Goal: Task Accomplishment & Management: Manage account settings

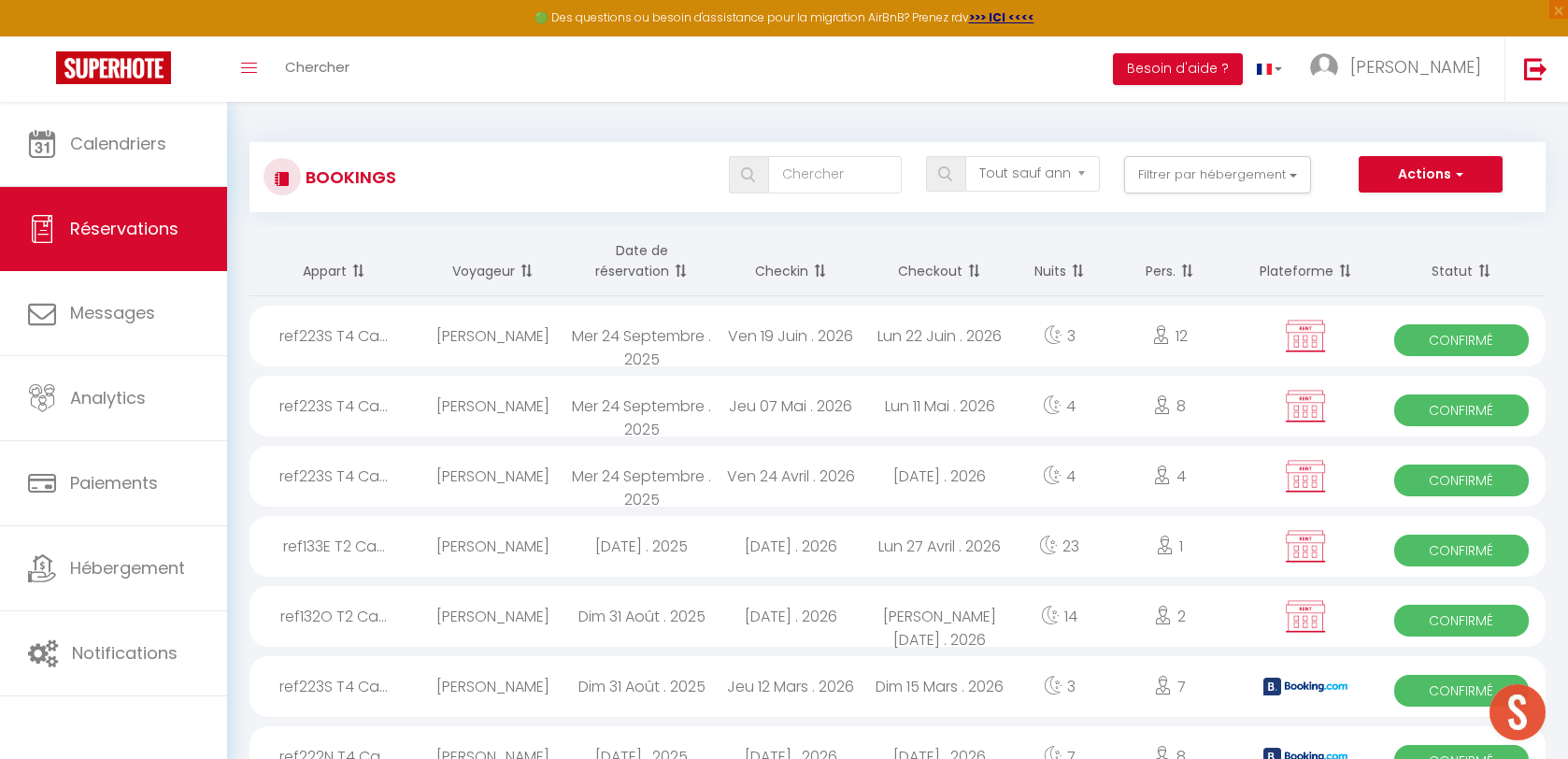
select select "not_cancelled"
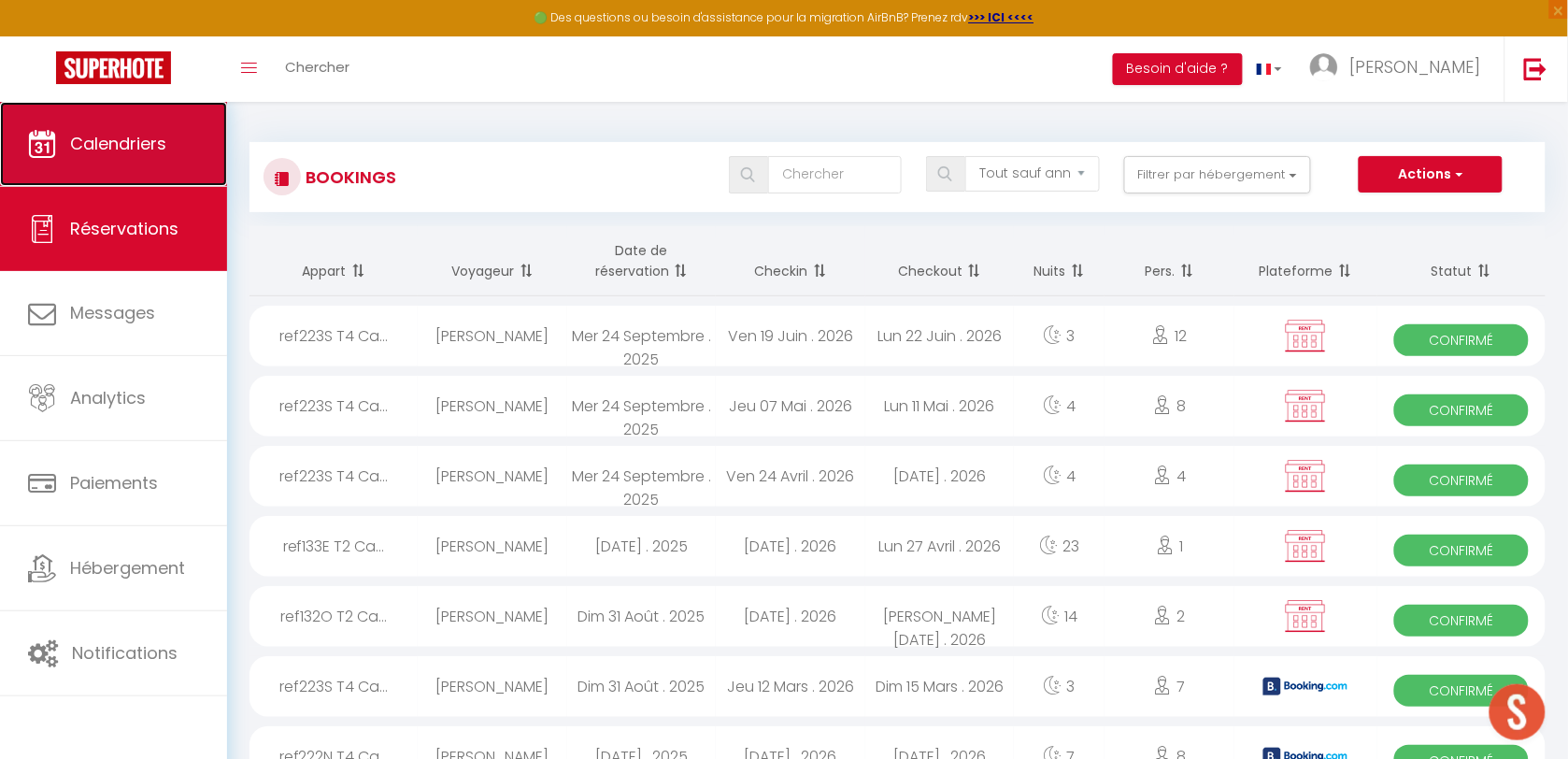
click at [100, 119] on link "Calendriers" at bounding box center [113, 143] width 227 height 84
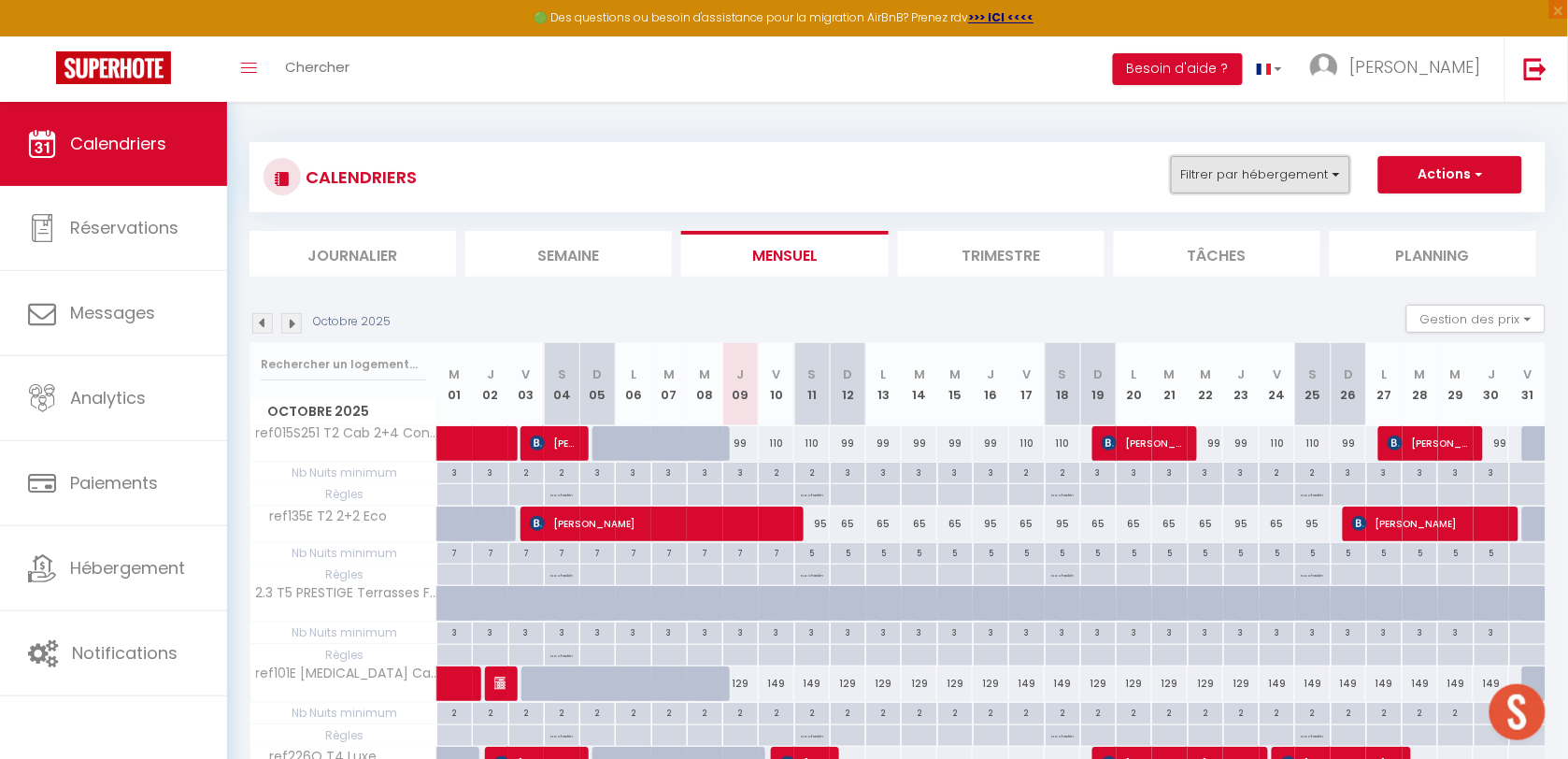
click at [1283, 175] on button "Filtrer par hébergement" at bounding box center [1260, 174] width 179 height 38
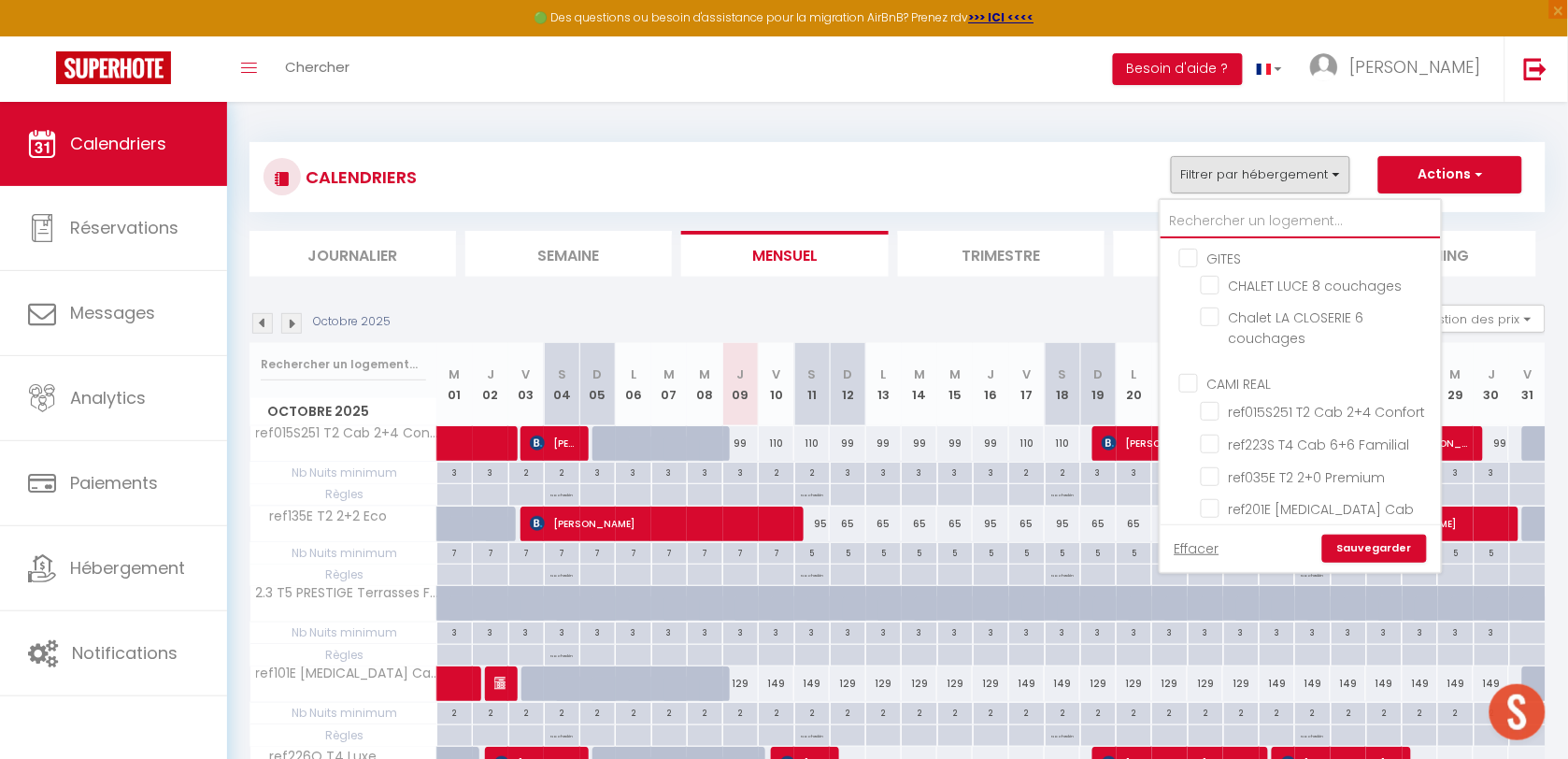
click at [1271, 216] on input "text" at bounding box center [1300, 221] width 280 height 34
type input "115"
checkbox input "false"
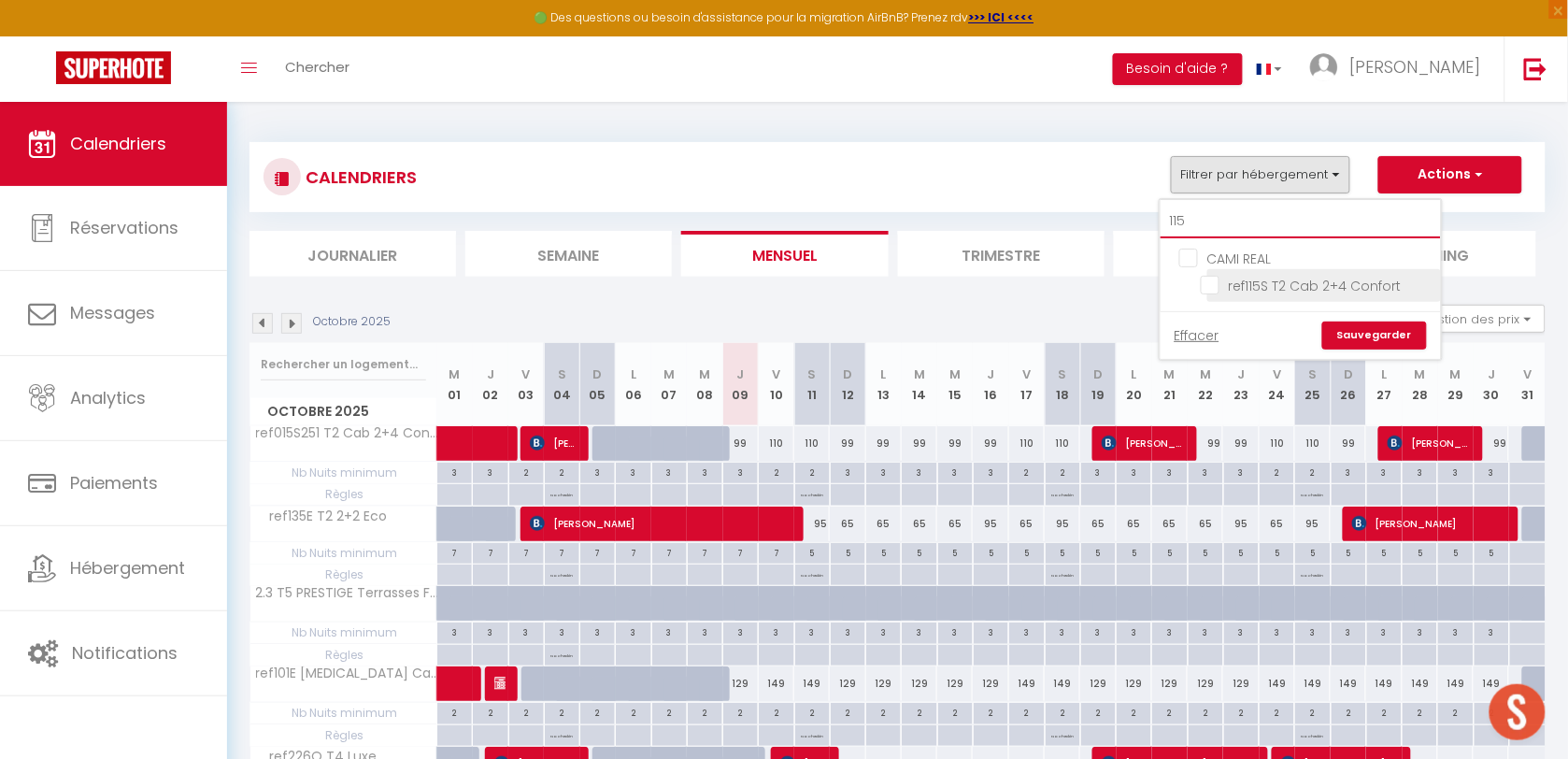
type input "115"
click at [1211, 290] on input "ref115S T2 Cab 2+4 Confort" at bounding box center [1317, 283] width 234 height 18
checkbox input "true"
click at [1386, 350] on div "Effacer Sauvegarder" at bounding box center [1300, 334] width 280 height 47
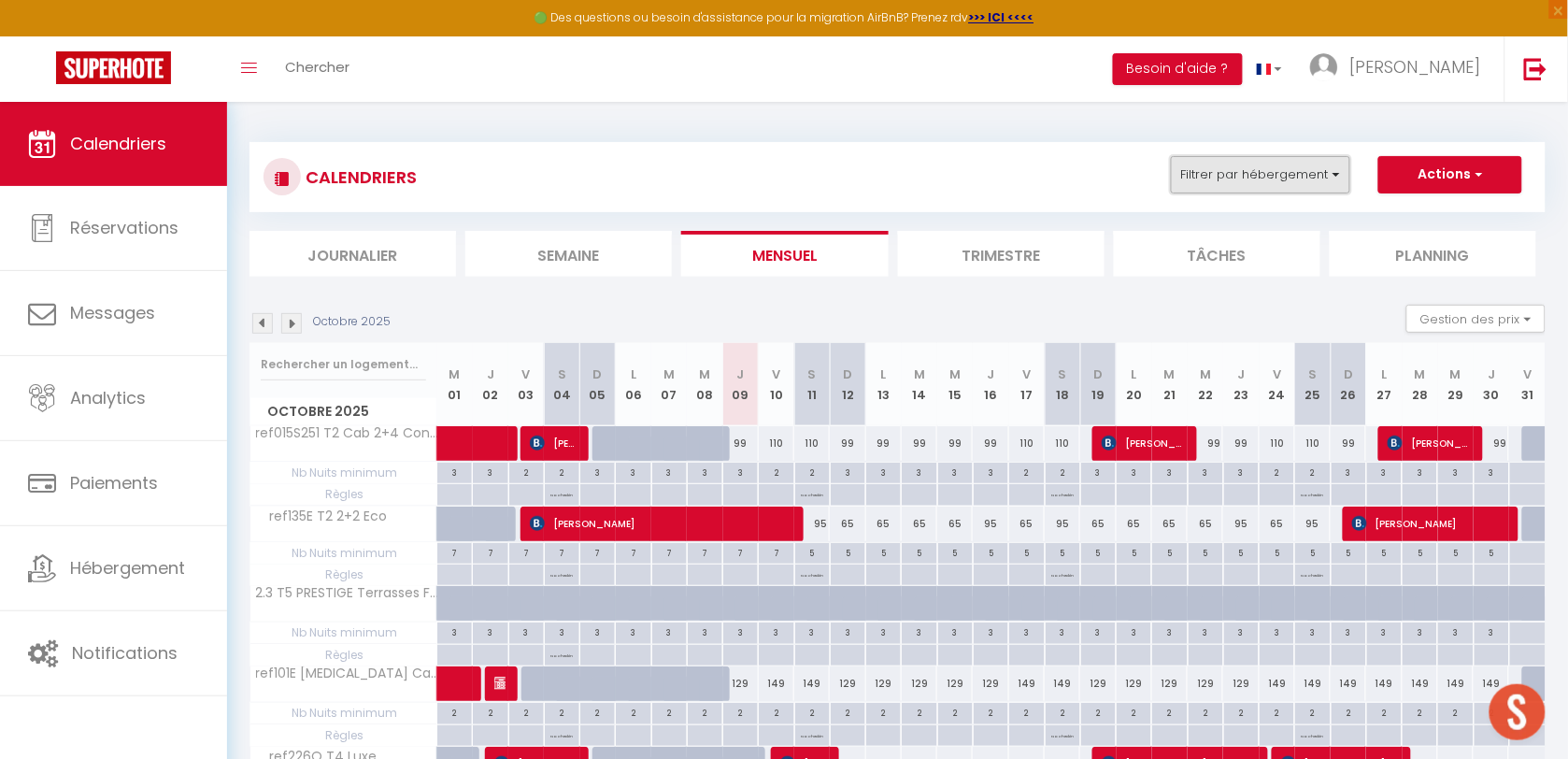
click at [1301, 183] on button "Filtrer par hébergement" at bounding box center [1260, 174] width 179 height 38
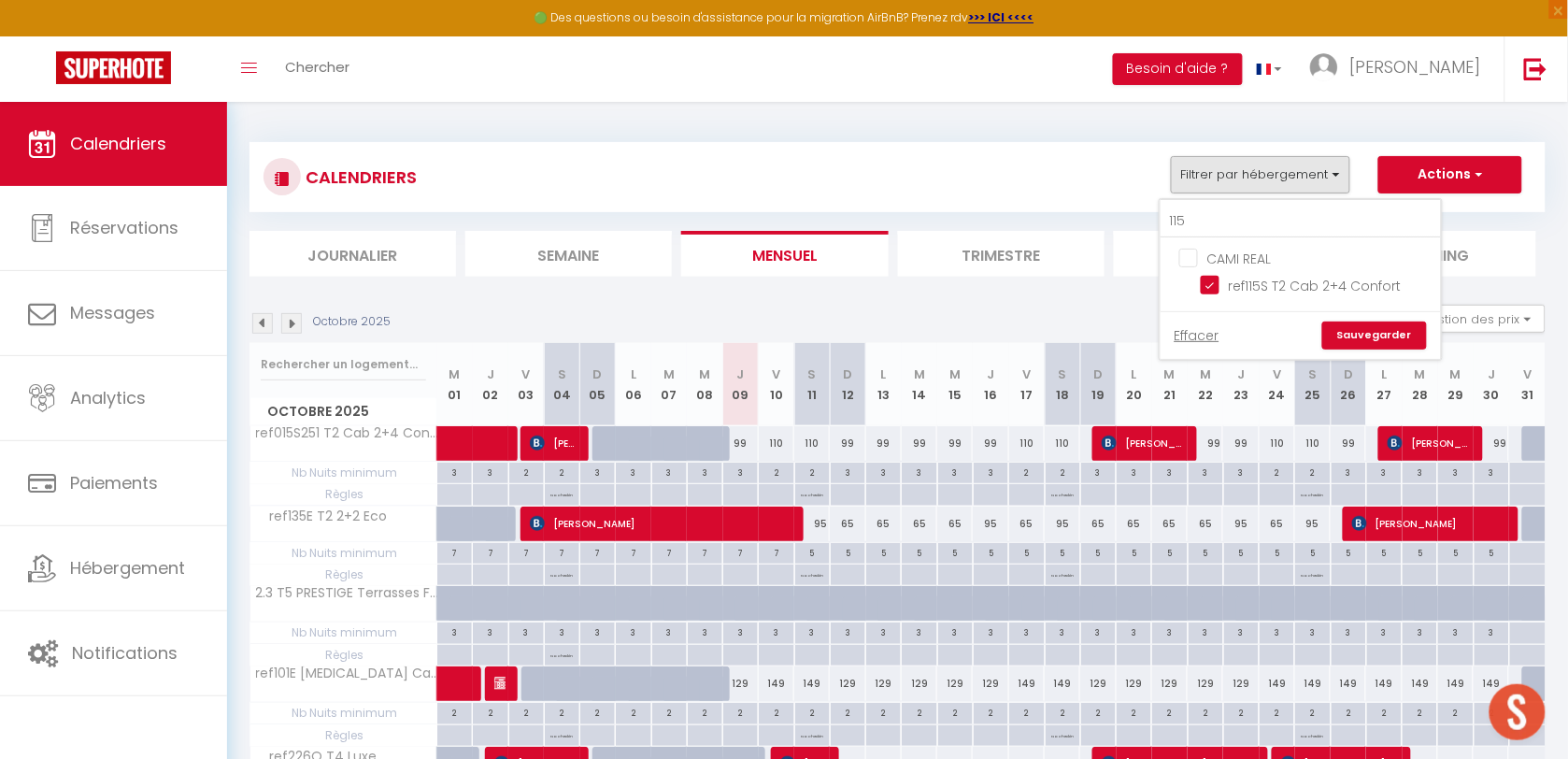
click at [1358, 330] on link "Sauvegarder" at bounding box center [1374, 335] width 105 height 28
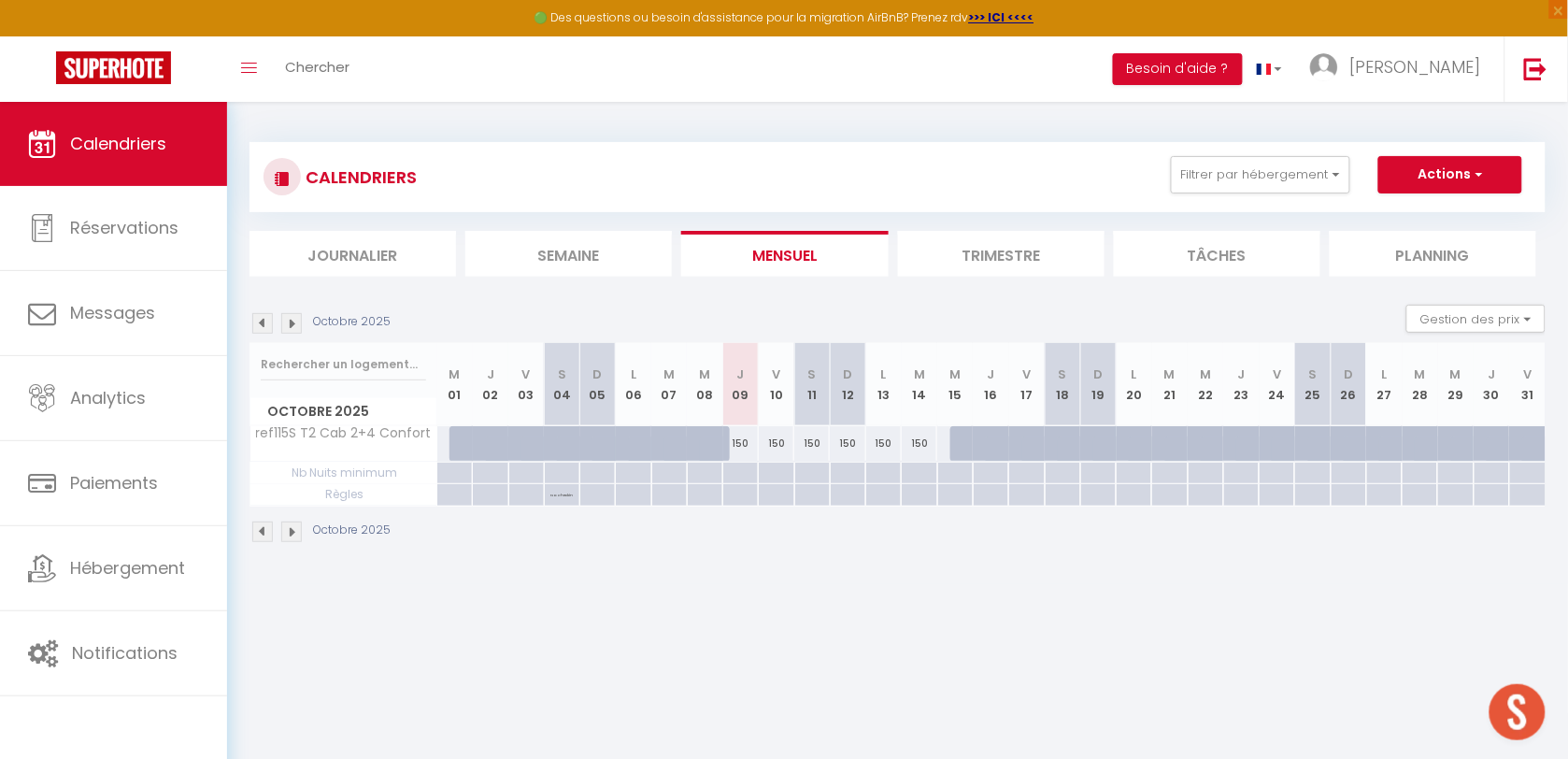
click at [958, 441] on div at bounding box center [967, 444] width 36 height 36
type input "150"
type input "Mer 15 Octobre 2025"
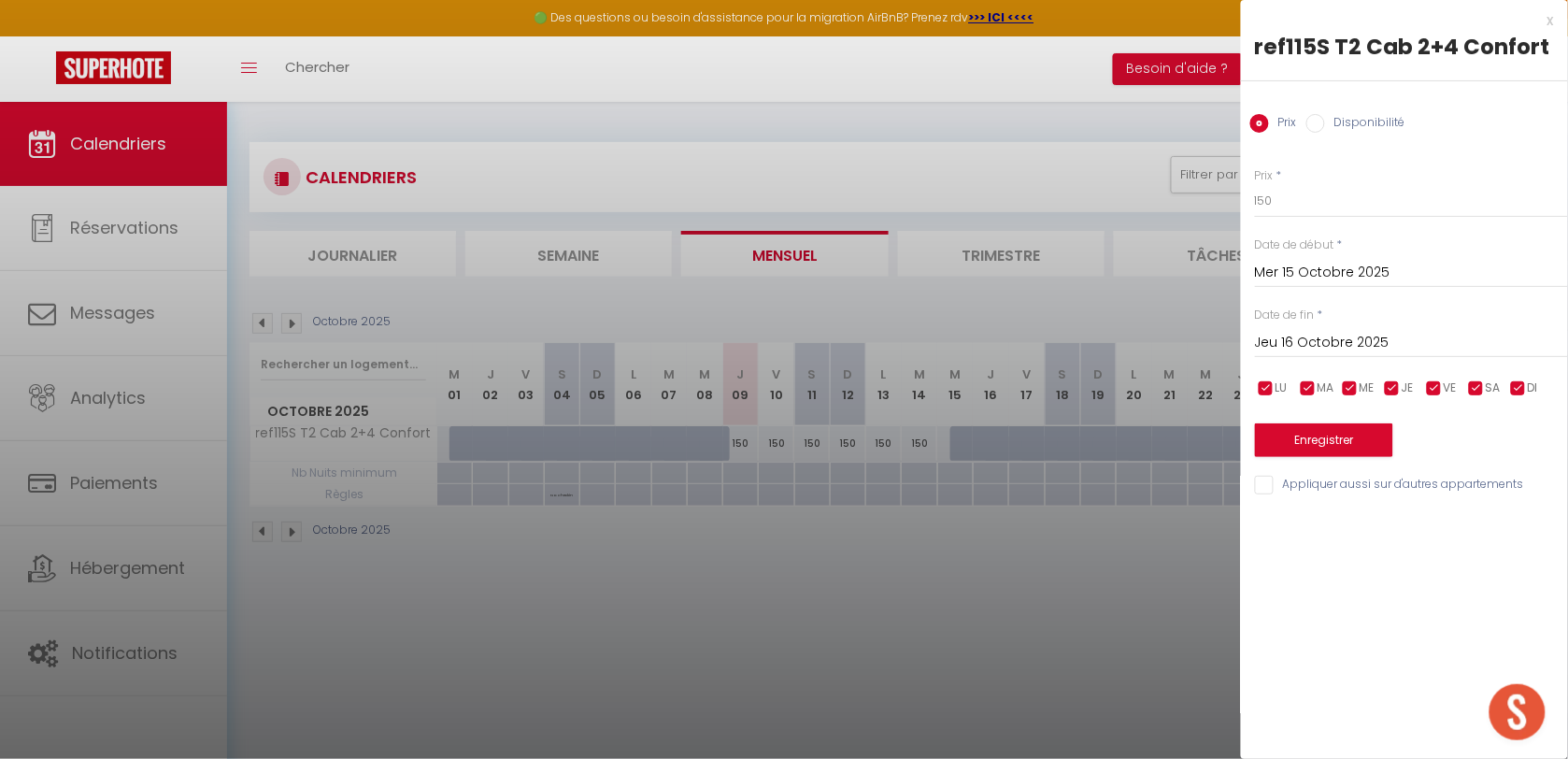
click at [1353, 356] on div "[DATE] < [DATE] > Dim Lun Mar Mer Jeu Ven Sam 1 2 3 4 5 6 7 8 9 10 11 12 13 14 …" at bounding box center [1411, 340] width 313 height 34
click at [1357, 346] on input "Jeu 16 Octobre 2025" at bounding box center [1411, 342] width 313 height 24
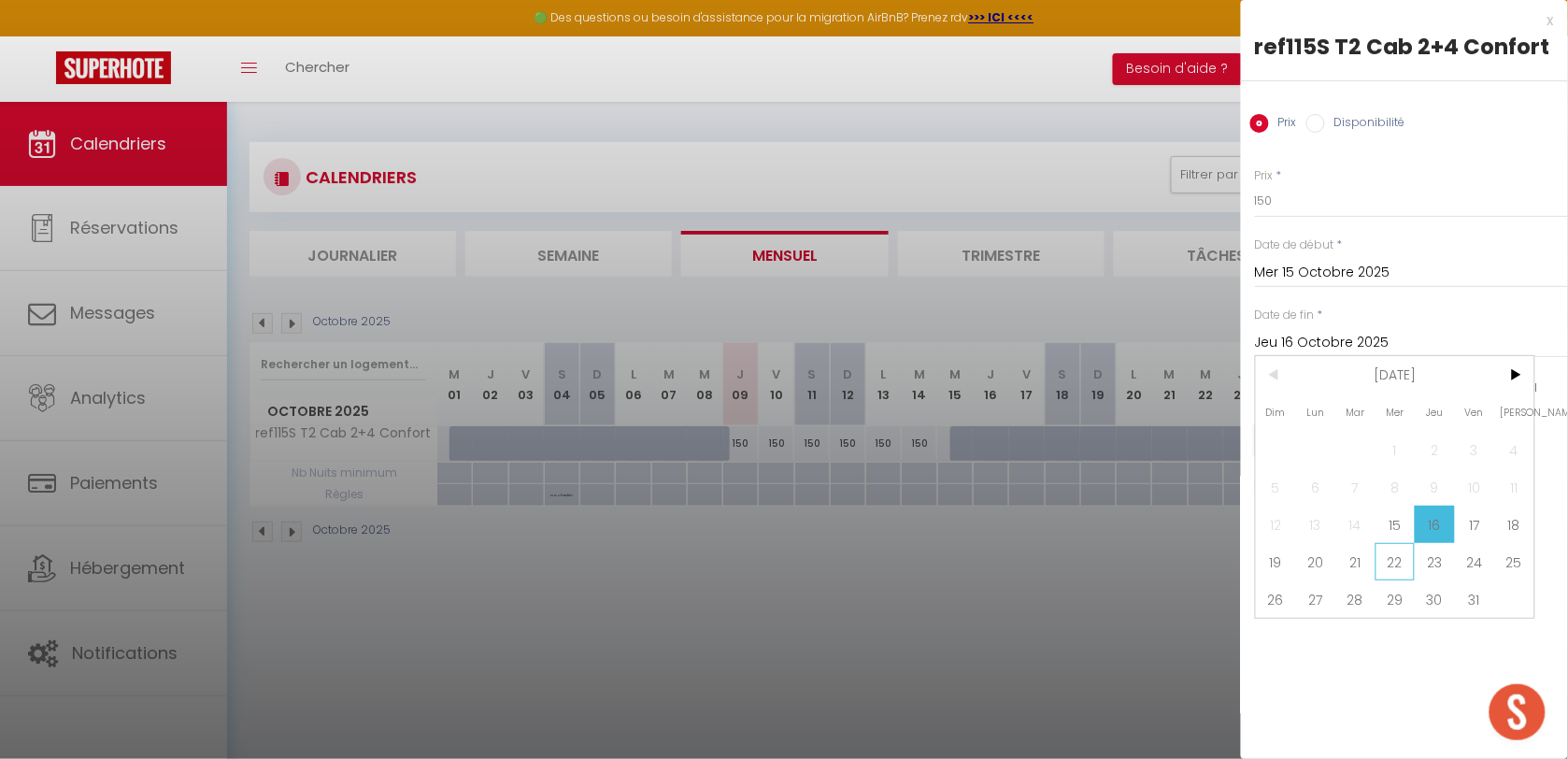
click at [1402, 565] on span "22" at bounding box center [1395, 561] width 40 height 38
type input "Mer 22 Octobre 2025"
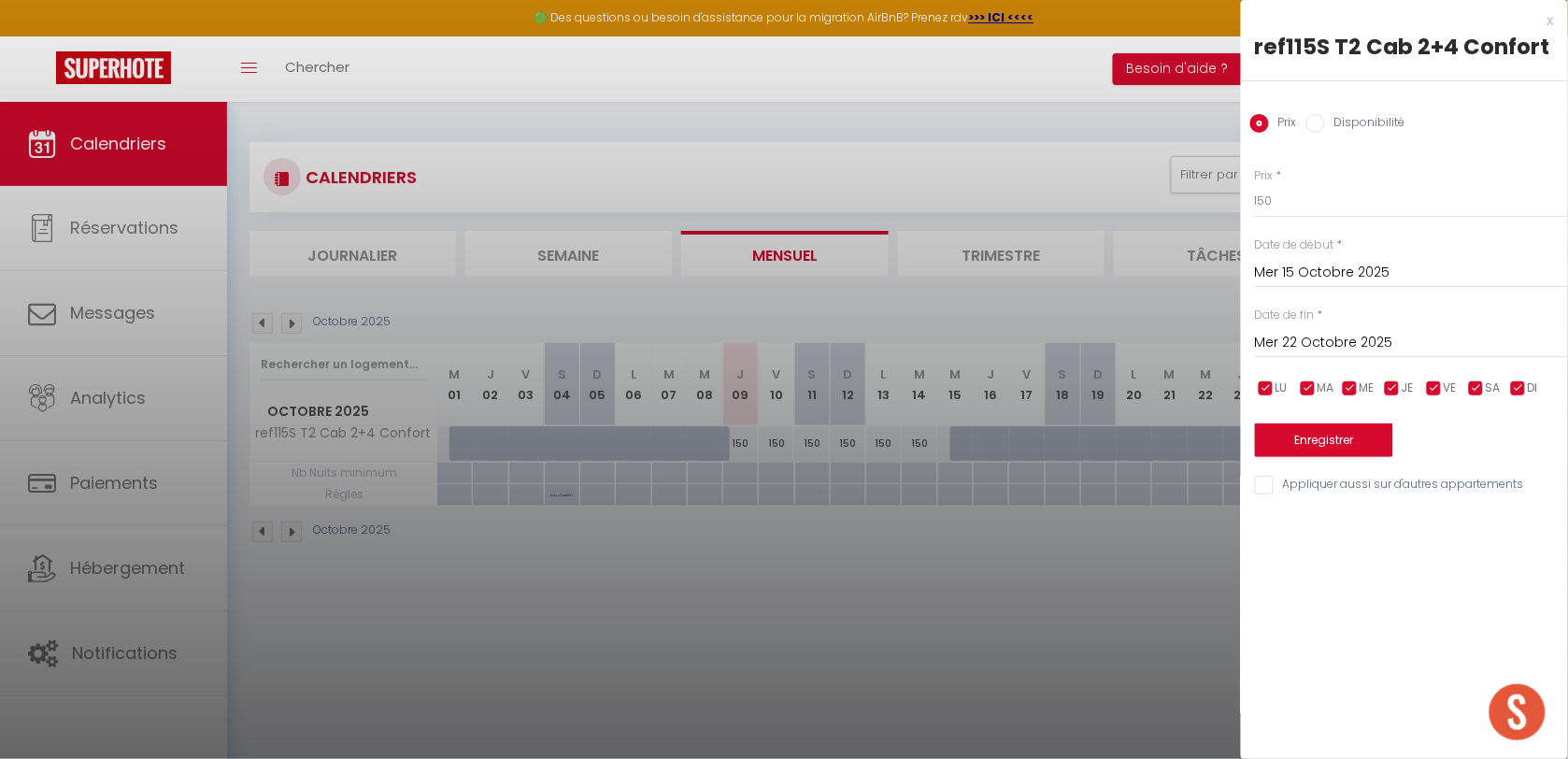
click at [1373, 126] on label "Disponibilité" at bounding box center [1364, 124] width 80 height 20
click at [1325, 126] on input "Disponibilité" at bounding box center [1315, 123] width 18 height 18
radio input "true"
radio input "false"
click at [1320, 432] on button "Enregistrer" at bounding box center [1324, 442] width 139 height 34
